Goal: Information Seeking & Learning: Learn about a topic

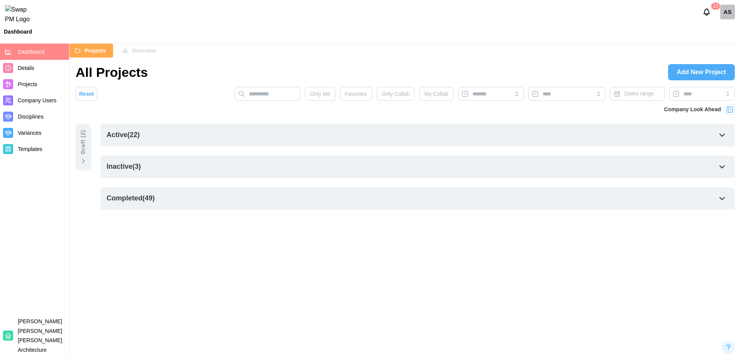
click at [728, 17] on div "AS" at bounding box center [727, 12] width 15 height 15
click at [716, 32] on div "My Profile" at bounding box center [722, 33] width 24 height 8
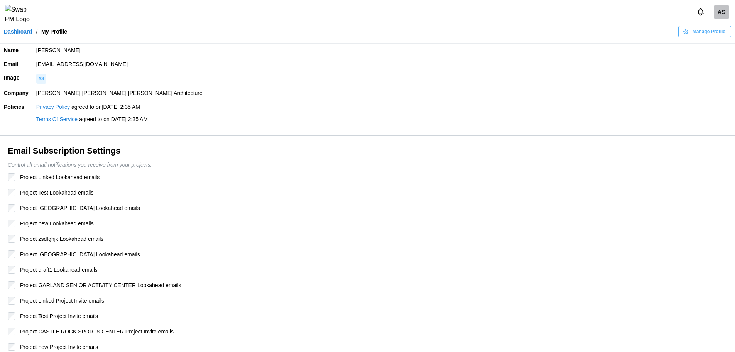
click at [149, 68] on td "amandaspear12345qwerty@brsarch.com" at bounding box center [383, 64] width 702 height 14
drag, startPoint x: 149, startPoint y: 68, endPoint x: 32, endPoint y: 64, distance: 117.3
click at [32, 64] on td "amandaspear12345qwerty@brsarch.com" at bounding box center [383, 64] width 702 height 14
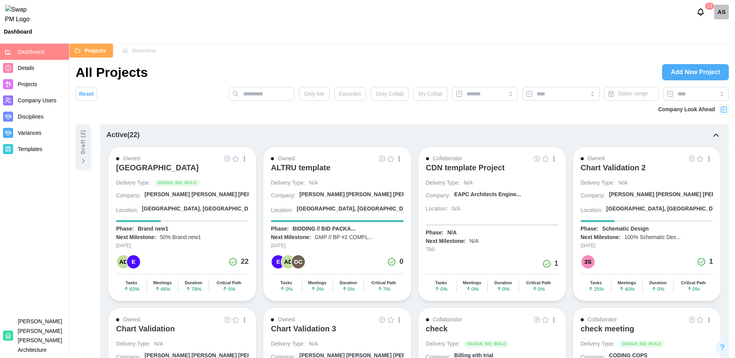
click at [145, 51] on span "Overview" at bounding box center [144, 50] width 24 height 13
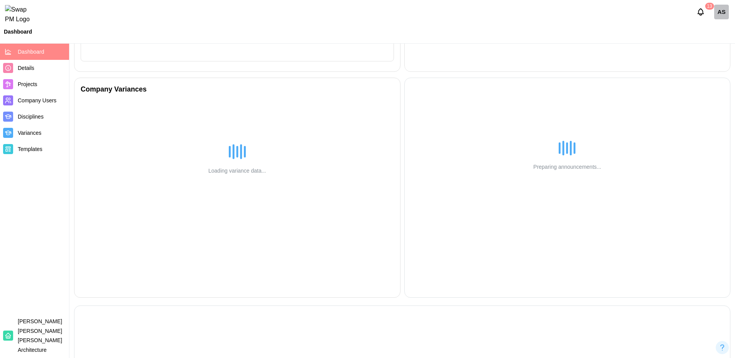
scroll to position [268, 0]
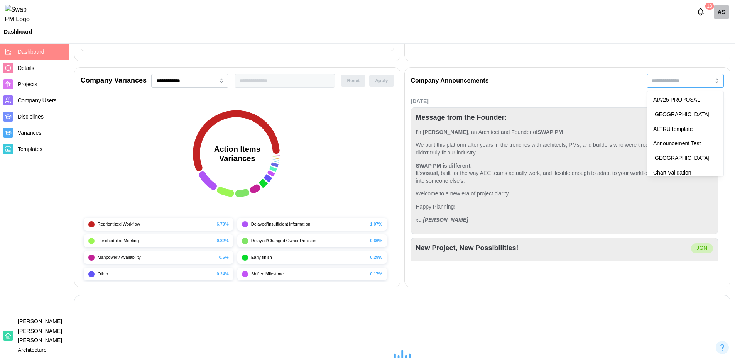
click at [683, 82] on input "search" at bounding box center [684, 81] width 77 height 14
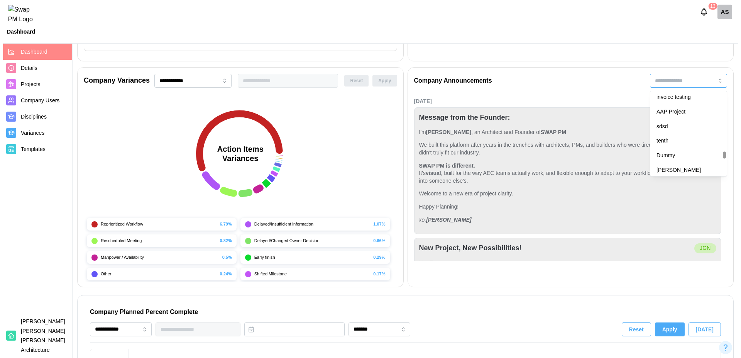
scroll to position [0, 7638]
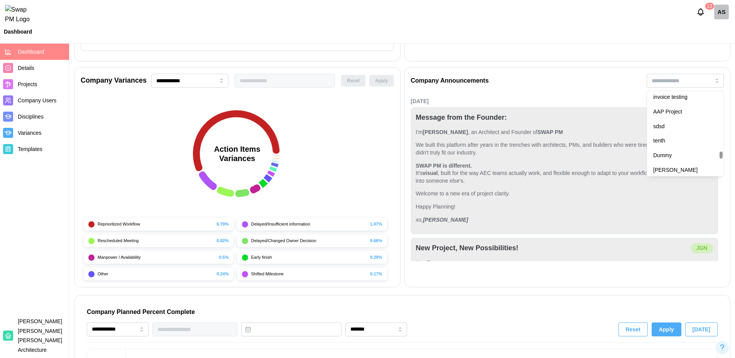
click at [673, 133] on div "Company Announcements AIA'25 PROPOSAL ALTRU SPORTS COMPLEX ALTRU template Annou…" at bounding box center [567, 177] width 326 height 220
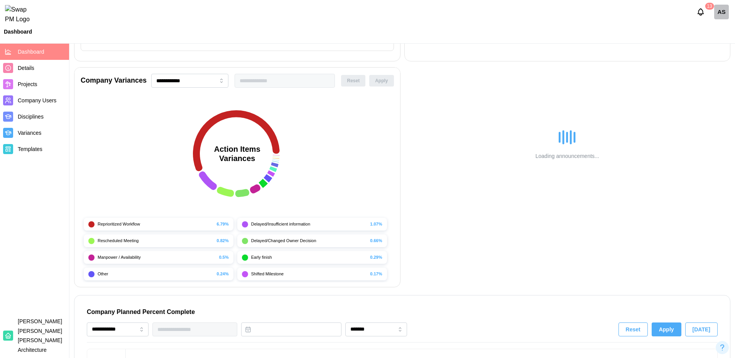
type input "**********"
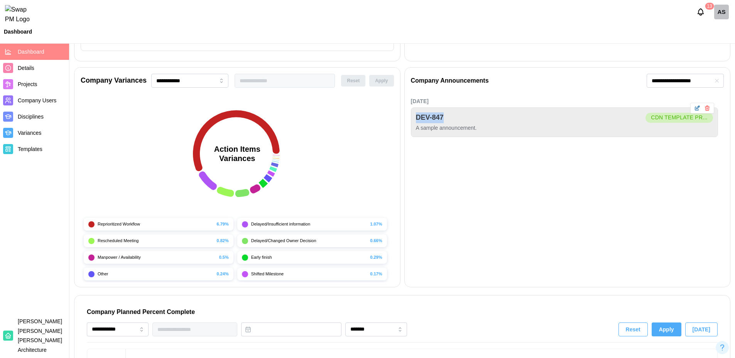
drag, startPoint x: 415, startPoint y: 117, endPoint x: 455, endPoint y: 116, distance: 40.1
click at [455, 116] on div "DEV-847 CDN template Pr... A sample announcement." at bounding box center [564, 122] width 307 height 30
click at [473, 164] on div "Sep 8, 2025 DEV-847 CDN template Pr... A sample announcement." at bounding box center [567, 177] width 313 height 165
click at [724, 15] on div "AS" at bounding box center [721, 12] width 15 height 15
click at [716, 45] on div "Sign Out" at bounding box center [716, 48] width 24 height 6
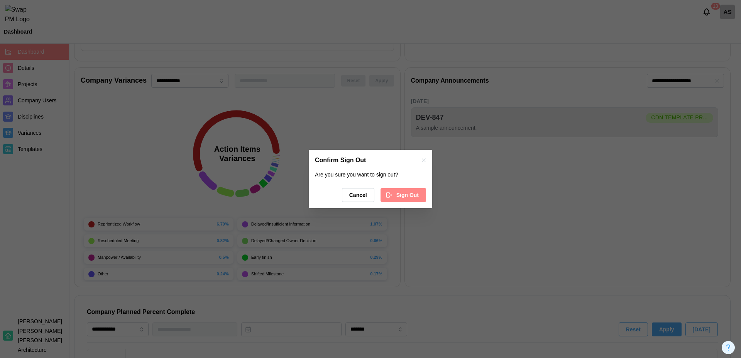
click at [404, 191] on span "Sign Out" at bounding box center [407, 194] width 22 height 13
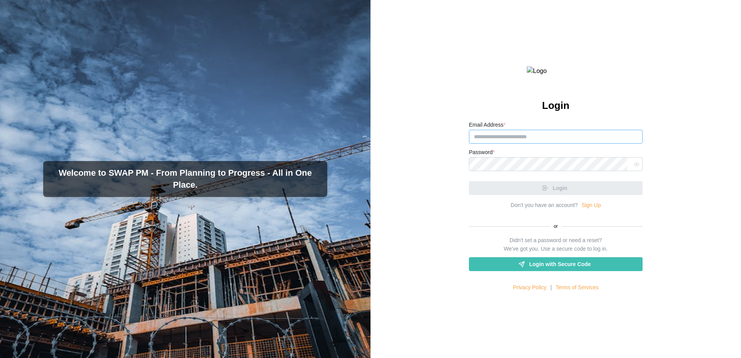
click at [516, 143] on input "Email Address *" at bounding box center [556, 137] width 174 height 14
paste input "**********"
type input "**********"
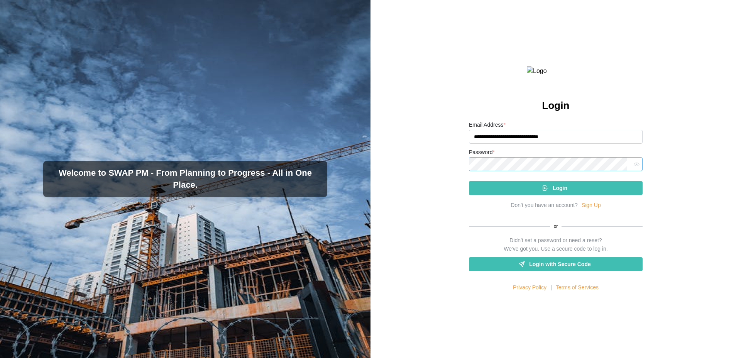
click at [469, 181] on button "Login" at bounding box center [556, 188] width 174 height 14
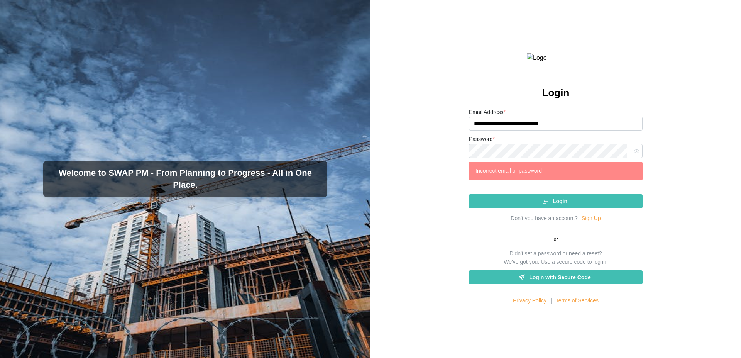
click at [558, 208] on span "Login" at bounding box center [559, 200] width 15 height 13
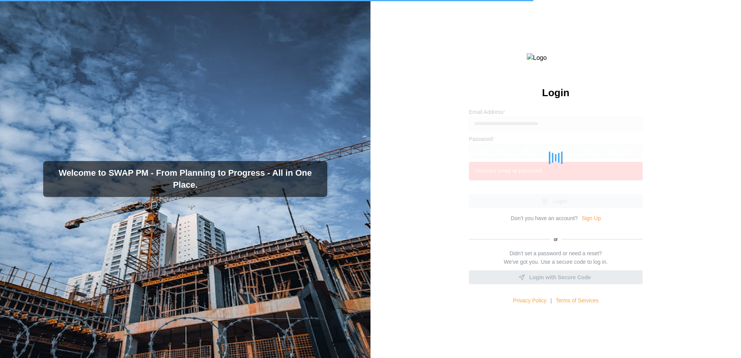
click at [408, 59] on div "**********" at bounding box center [555, 179] width 370 height 358
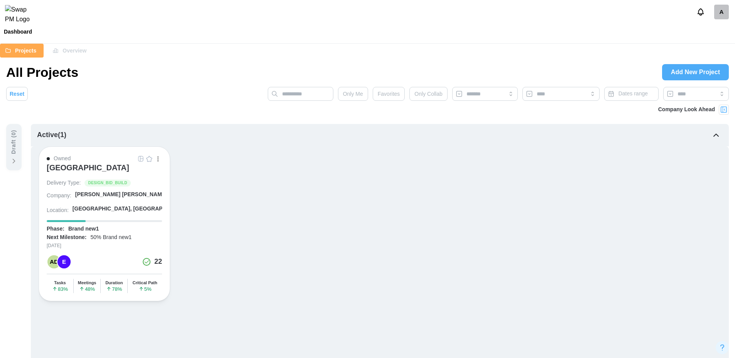
click at [74, 50] on span "Overview" at bounding box center [74, 50] width 24 height 13
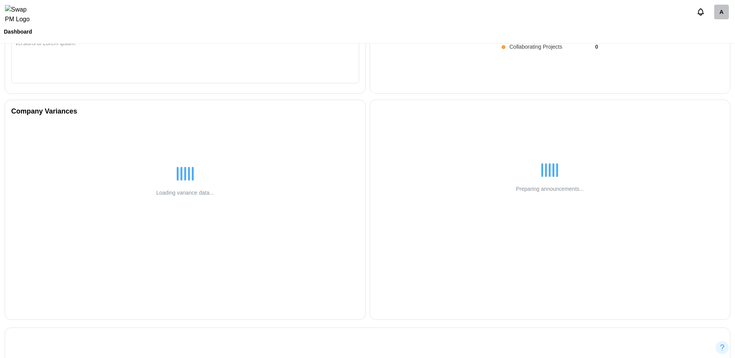
scroll to position [237, 0]
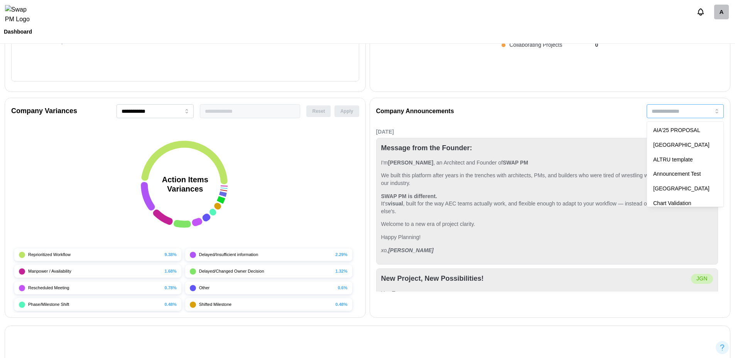
click at [685, 110] on input "search" at bounding box center [684, 111] width 77 height 14
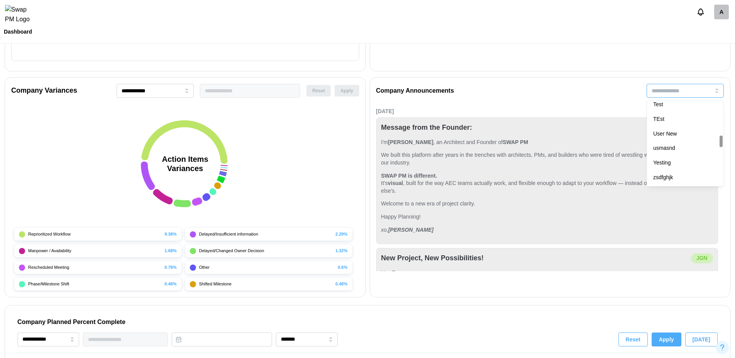
scroll to position [0, 0]
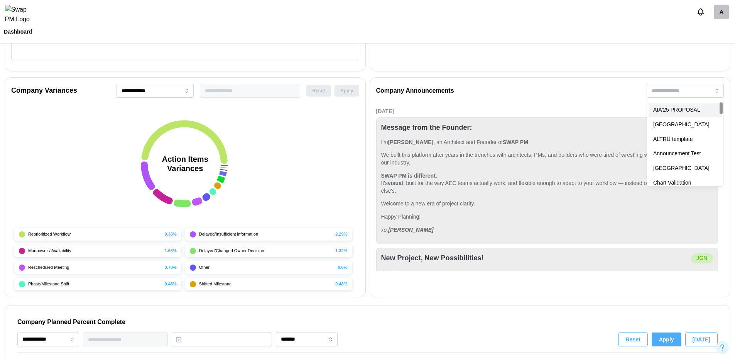
click at [599, 101] on div "Company Announcements AIA'25 PROPOSAL ALTRU SPORTS COMPLEX ALTRU template Annou…" at bounding box center [550, 93] width 348 height 18
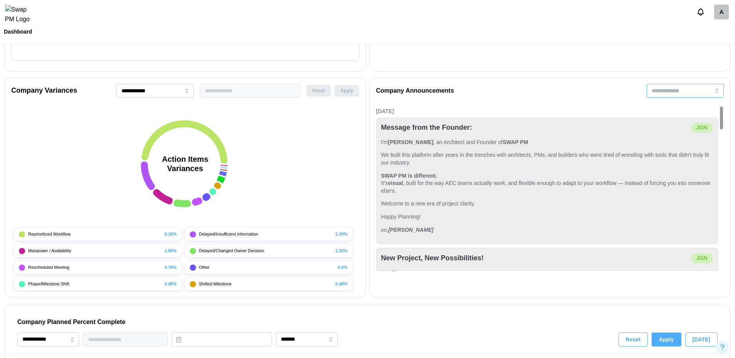
click at [667, 97] on input "search" at bounding box center [684, 91] width 77 height 14
click at [583, 115] on div "Sep 5, 2025" at bounding box center [547, 111] width 342 height 8
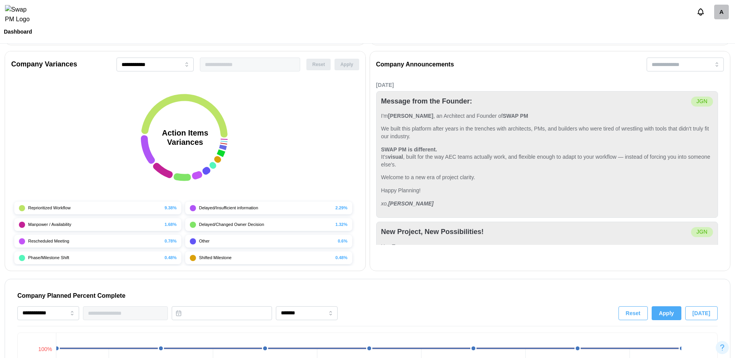
scroll to position [294, 0]
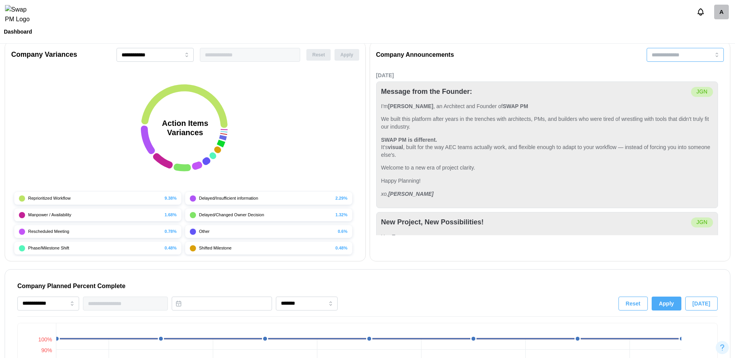
click at [688, 54] on input "search" at bounding box center [684, 55] width 77 height 14
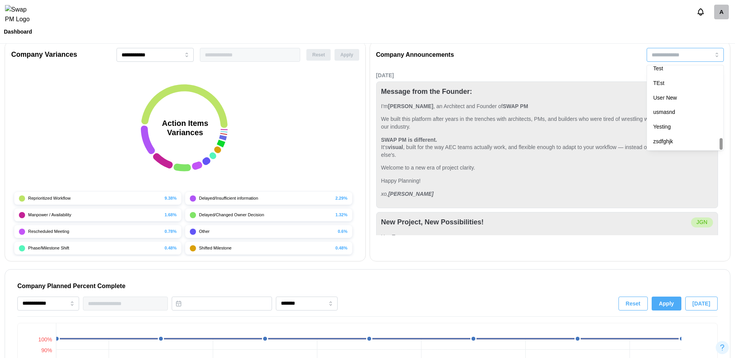
scroll to position [0, 0]
